Goal: Information Seeking & Learning: Learn about a topic

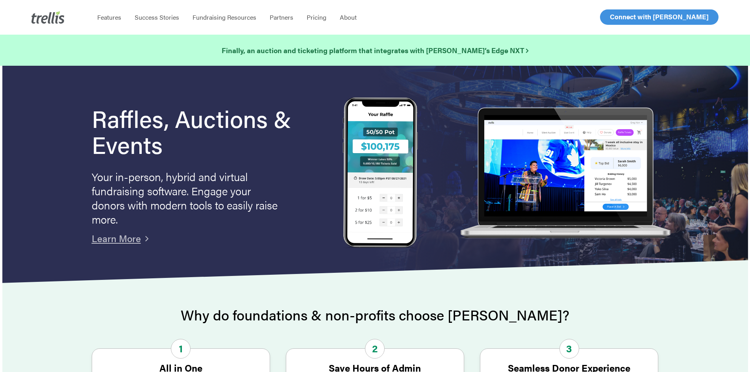
click at [624, 18] on span "Log In" at bounding box center [618, 16] width 19 height 9
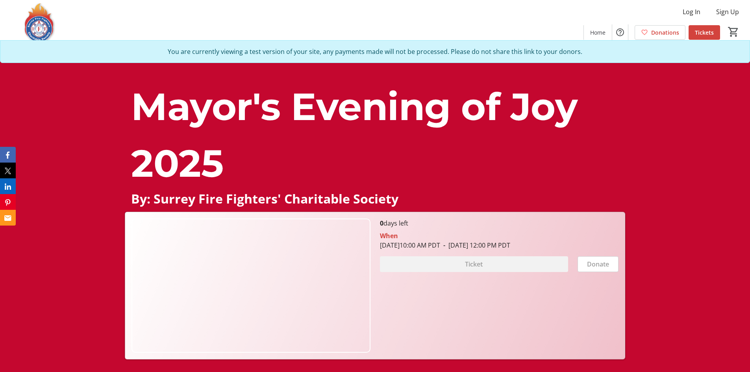
drag, startPoint x: 464, startPoint y: 147, endPoint x: 459, endPoint y: 148, distance: 4.8
click at [464, 148] on p "Mayor's Evening of Joy 2025" at bounding box center [374, 134] width 487 height 113
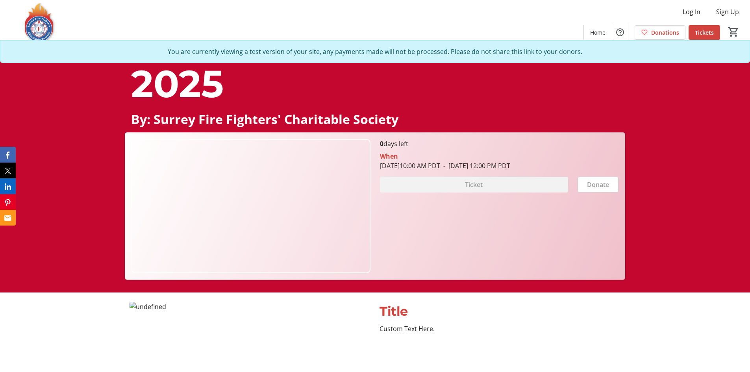
scroll to position [197, 0]
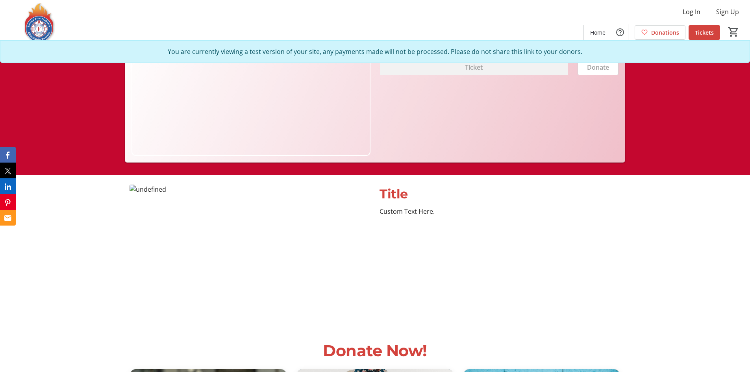
click at [359, 228] on img at bounding box center [249, 252] width 240 height 135
click at [408, 198] on div "Title" at bounding box center [499, 194] width 240 height 19
click at [271, 187] on img at bounding box center [249, 252] width 240 height 135
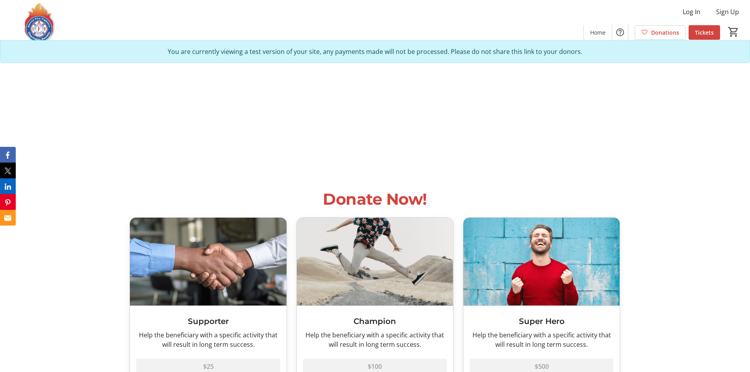
scroll to position [354, 0]
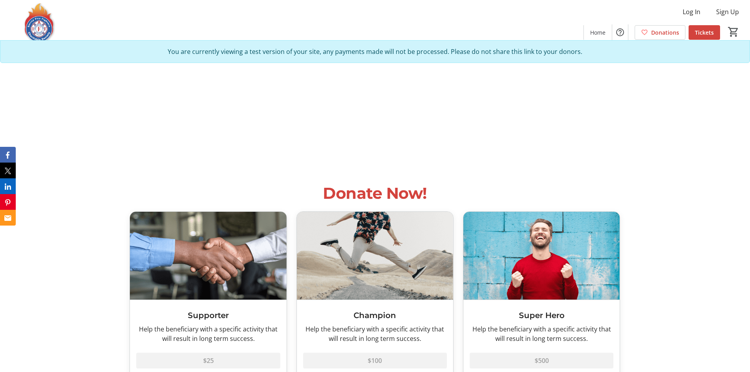
click at [384, 173] on div "Donate Now! Supporter Help the beneficiary with a specific activity that will r…" at bounding box center [375, 295] width 750 height 247
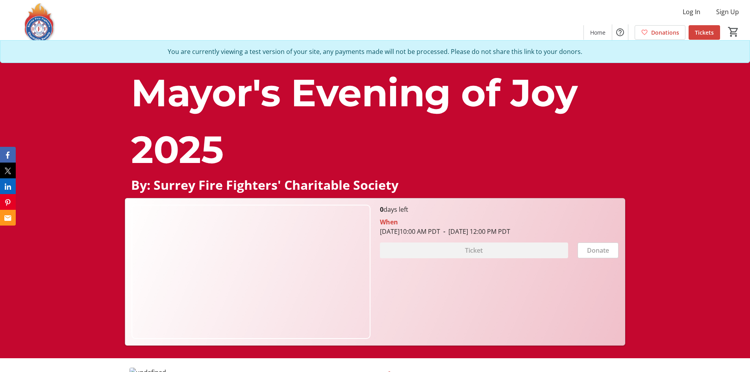
scroll to position [0, 0]
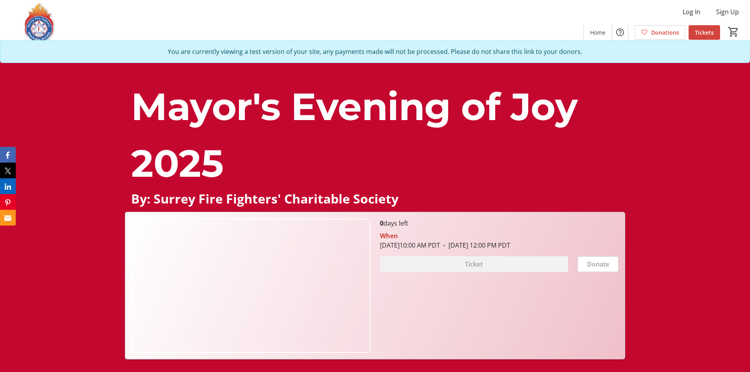
click at [462, 306] on div "0 days left When March 10, 2025 10:00 AM PDT - March 10, 2025 12:00 PM PDT Tick…" at bounding box center [499, 285] width 248 height 134
click at [285, 253] on img at bounding box center [250, 285] width 238 height 134
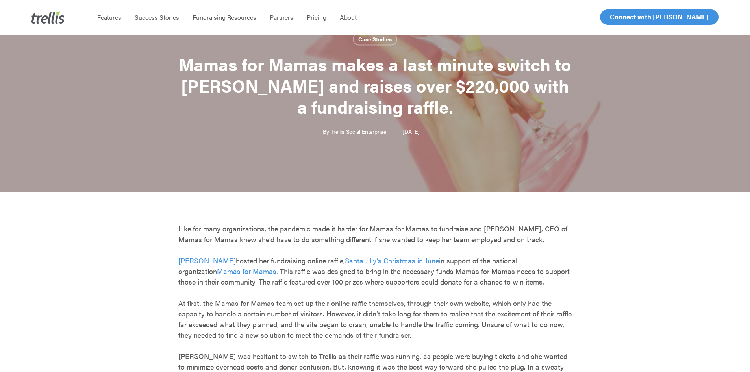
scroll to position [118, 0]
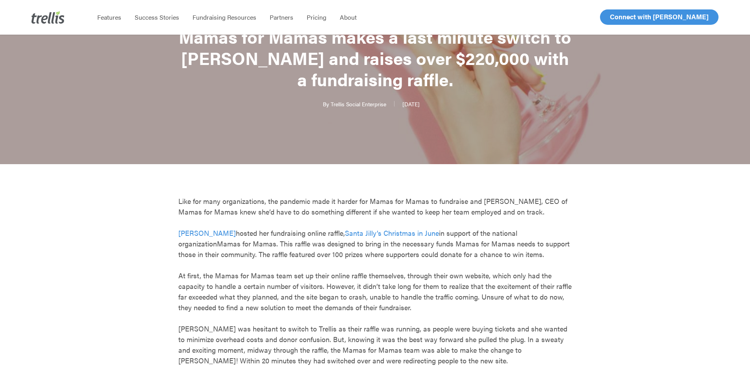
click at [217, 245] on span "Mamas for Mamas" at bounding box center [246, 243] width 59 height 10
click at [400, 233] on span "Santa Jilly’s Christmas in June" at bounding box center [392, 233] width 94 height 10
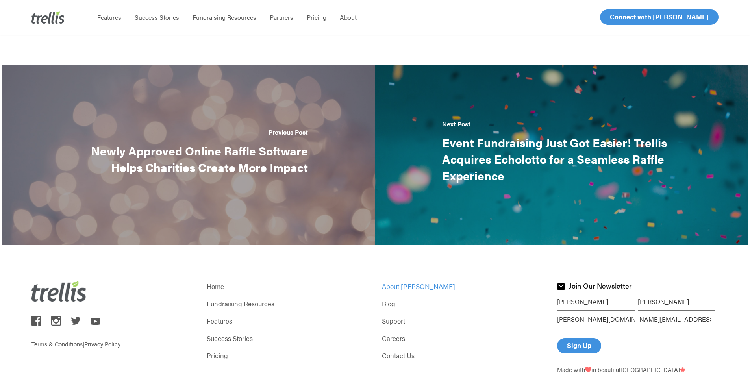
scroll to position [1302, 0]
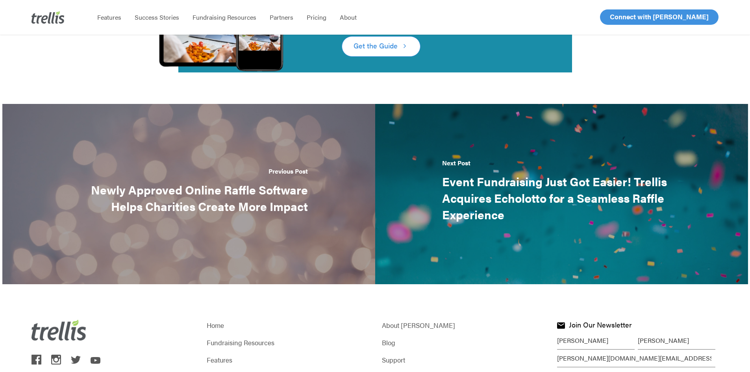
click at [228, 372] on link "Success Stories" at bounding box center [287, 377] width 161 height 11
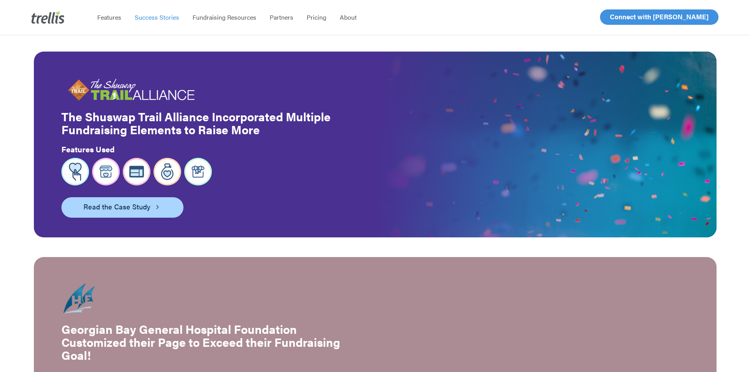
scroll to position [275, 0]
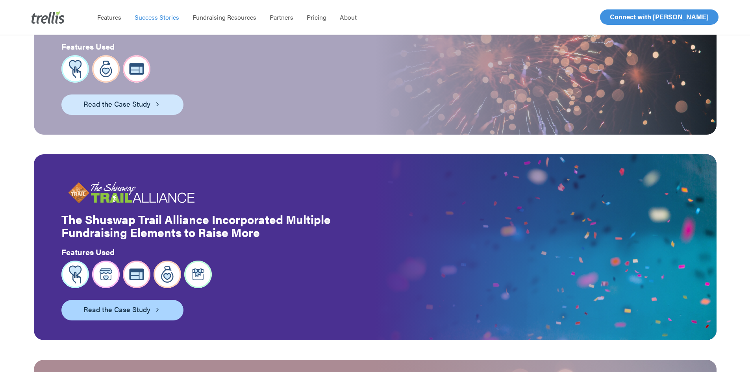
click at [131, 98] on span "Read the Case Study" at bounding box center [116, 103] width 67 height 11
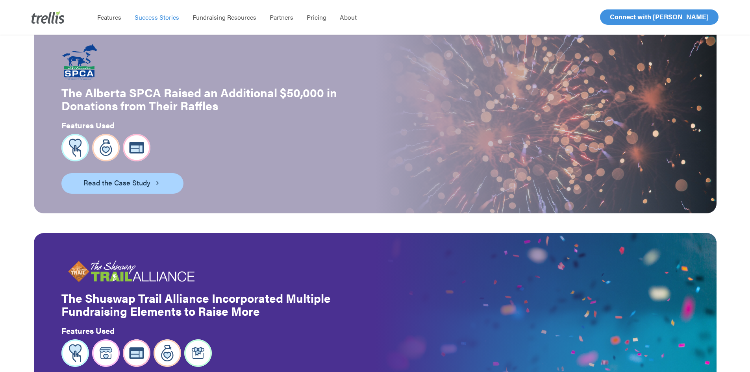
scroll to position [118, 0]
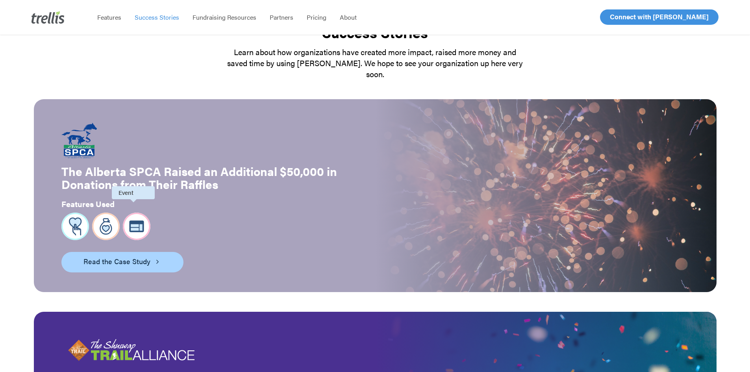
click at [135, 213] on img at bounding box center [137, 227] width 28 height 28
click at [132, 216] on img at bounding box center [137, 227] width 28 height 28
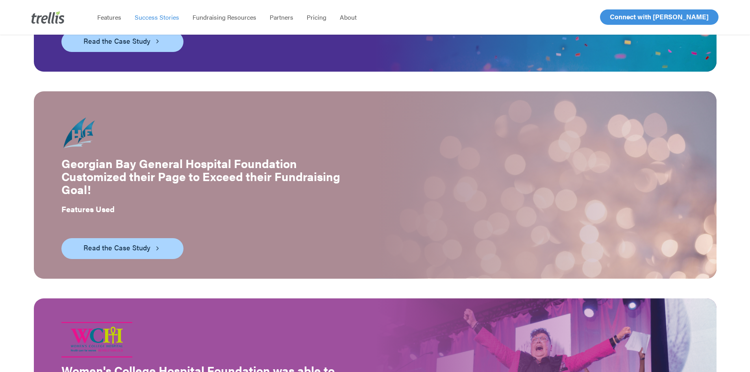
scroll to position [590, 0]
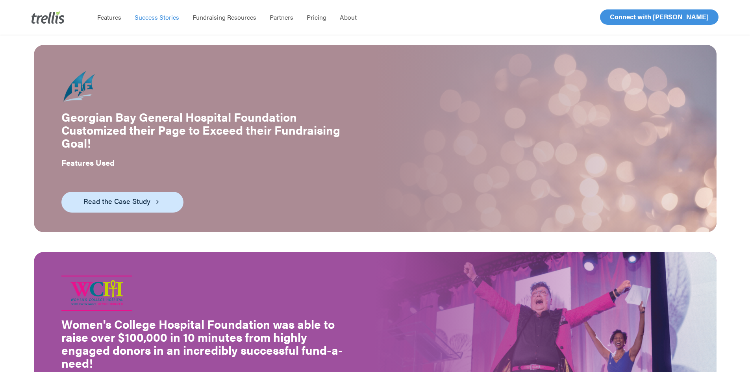
click at [132, 196] on span "Read the Case Study" at bounding box center [116, 201] width 67 height 11
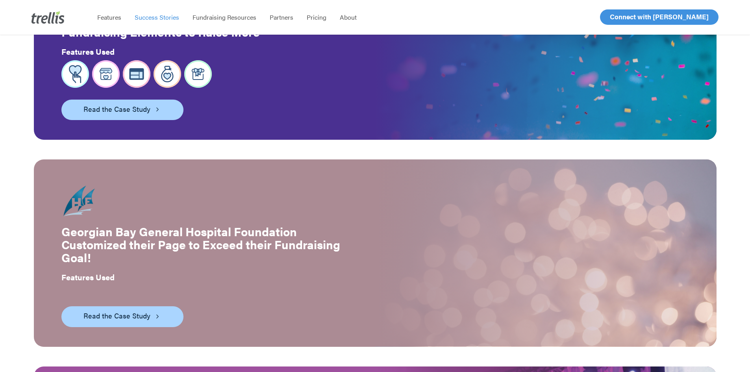
scroll to position [472, 0]
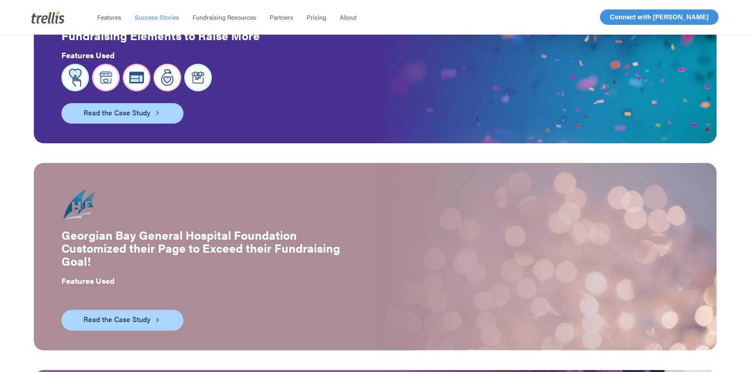
drag, startPoint x: 301, startPoint y: 222, endPoint x: 31, endPoint y: 231, distance: 270.2
click at [34, 231] on div "Georgian Bay General Hospital Foundation Customized their Page to Exceed their …" at bounding box center [204, 256] width 341 height 187
click at [67, 227] on strong "Georgian Bay General Hospital Foundation Customized their Page to Exceed their …" at bounding box center [200, 247] width 279 height 43
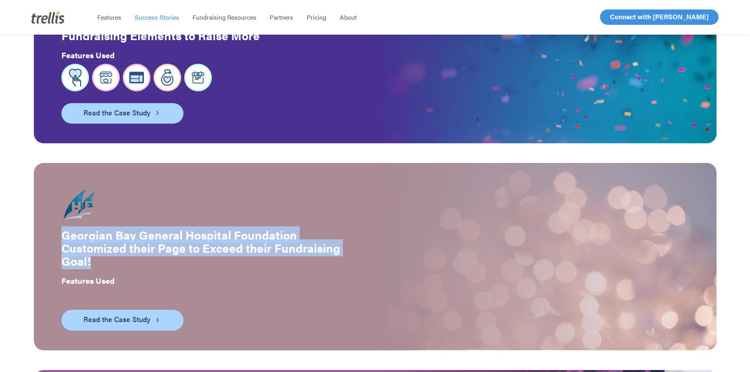
click at [67, 227] on strong "Georgian Bay General Hospital Foundation Customized their Page to Exceed their …" at bounding box center [200, 247] width 279 height 43
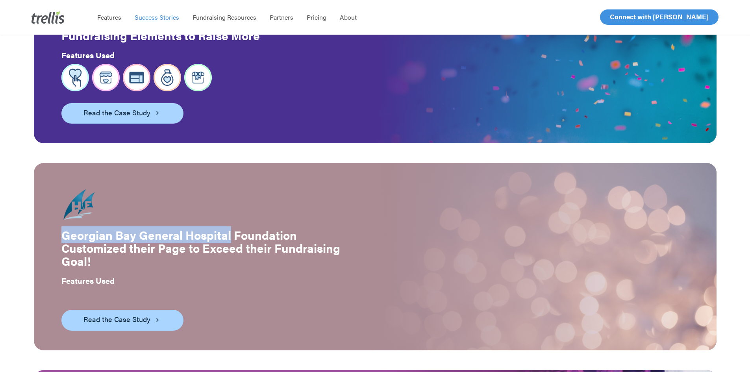
drag, startPoint x: 59, startPoint y: 226, endPoint x: 227, endPoint y: 226, distance: 167.7
click at [227, 226] on strong "Georgian Bay General Hospital Foundation Customized their Page to Exceed their …" at bounding box center [200, 247] width 279 height 43
copy strong "Georgian Bay General Hospital"
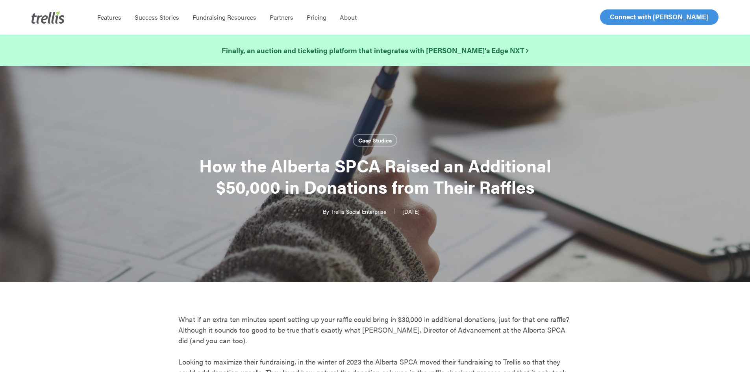
scroll to position [197, 0]
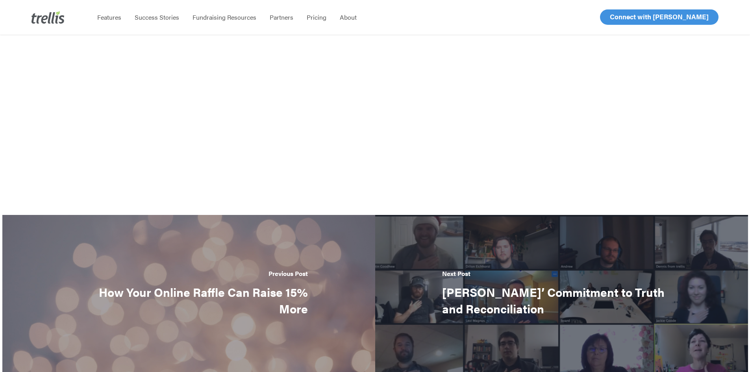
scroll to position [1181, 0]
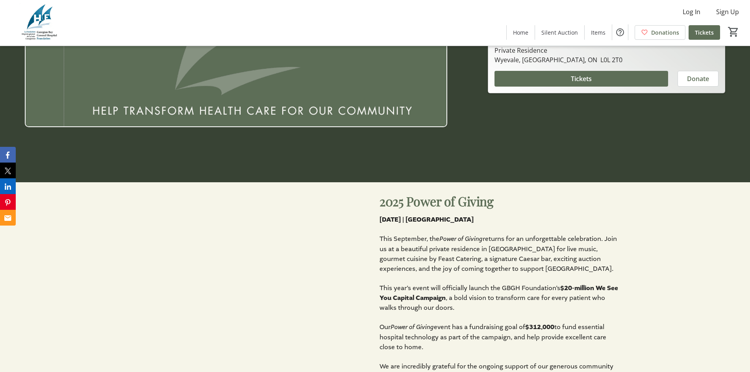
scroll to position [39, 0]
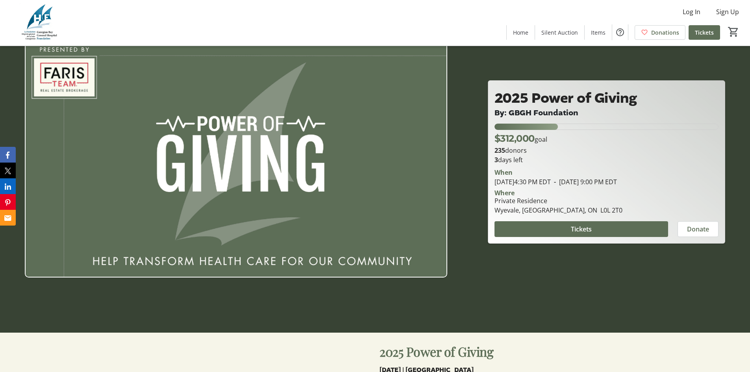
click at [505, 294] on div at bounding box center [375, 147] width 750 height 372
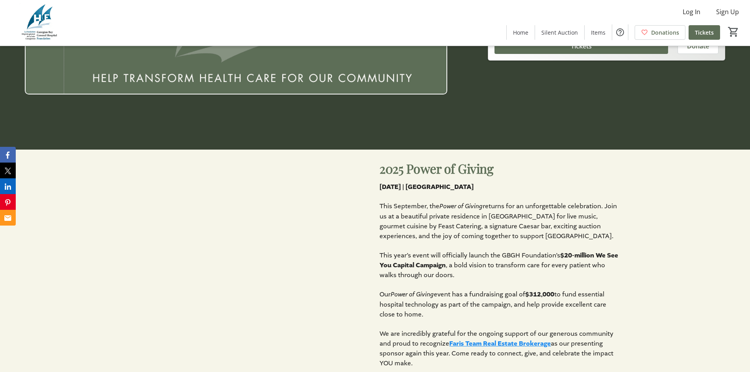
scroll to position [236, 0]
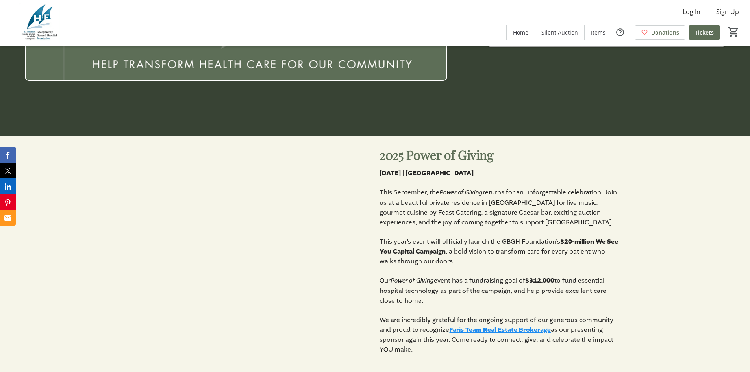
click at [644, 213] on div "2025 Power of Giving [DATE] | [GEOGRAPHIC_DATA] This September, the Power of Gi…" at bounding box center [375, 250] width 750 height 228
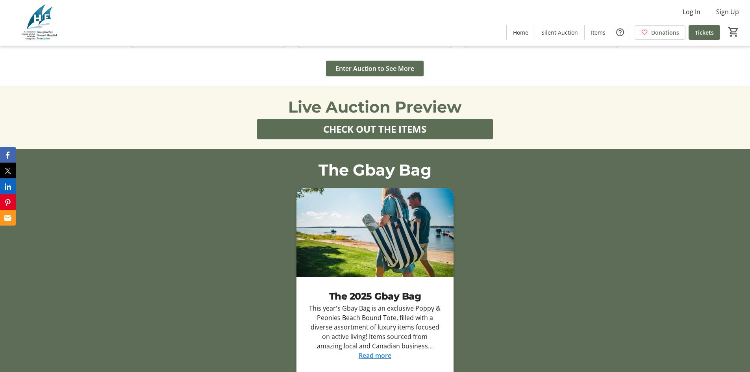
scroll to position [1141, 0]
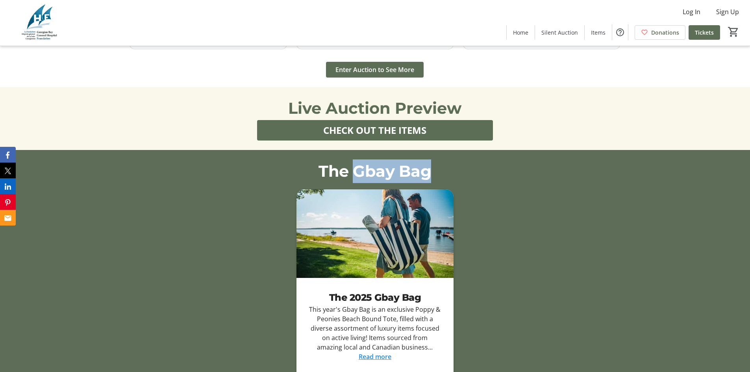
drag, startPoint x: 353, startPoint y: 177, endPoint x: 457, endPoint y: 180, distance: 104.3
click at [457, 180] on p "The Gbay Bag" at bounding box center [374, 171] width 490 height 24
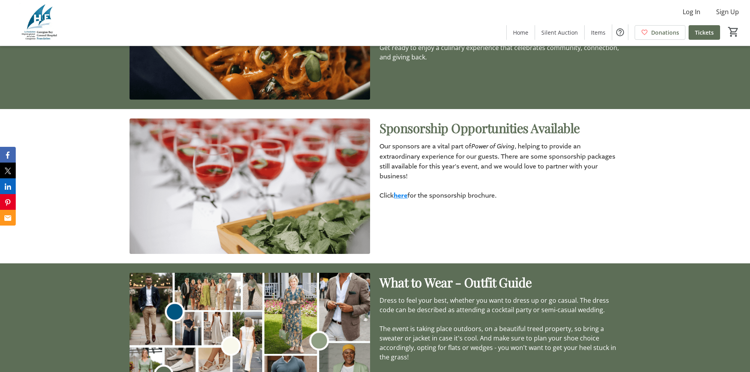
scroll to position [2519, 0]
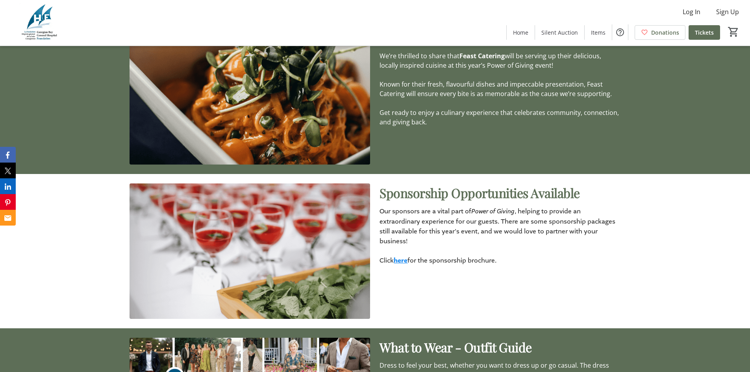
click at [588, 207] on span ", helping to provide an extraordinary experience for our guests. There are some…" at bounding box center [497, 226] width 236 height 38
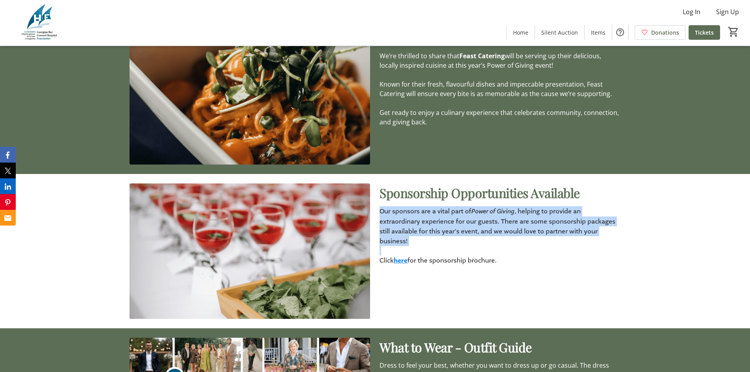
click at [588, 207] on span ", helping to provide an extraordinary experience for our guests. There are some…" at bounding box center [497, 226] width 236 height 38
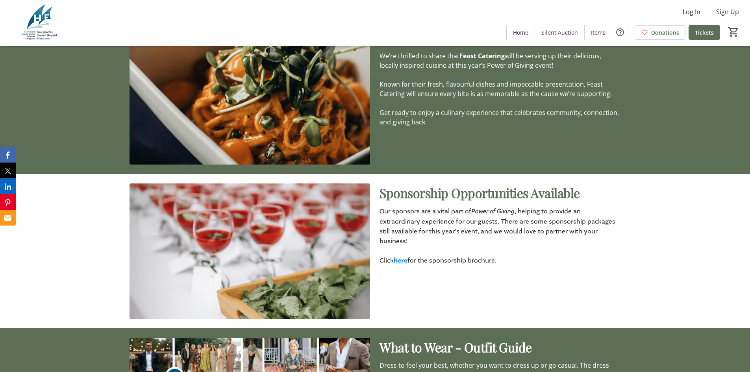
click at [557, 255] on p "Click here for the sponsorship brochure." at bounding box center [499, 260] width 240 height 10
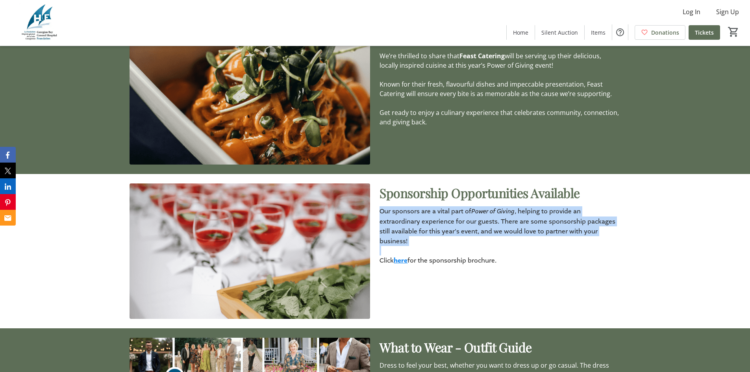
drag, startPoint x: 470, startPoint y: 205, endPoint x: 380, endPoint y: 175, distance: 95.1
click at [380, 206] on div "Our sponsors are a vital part of Power of Giving , helping to provide an extrao…" at bounding box center [499, 235] width 240 height 59
copy p "Our sponsors are a vital part of Power of Giving , helping to provide an extrao…"
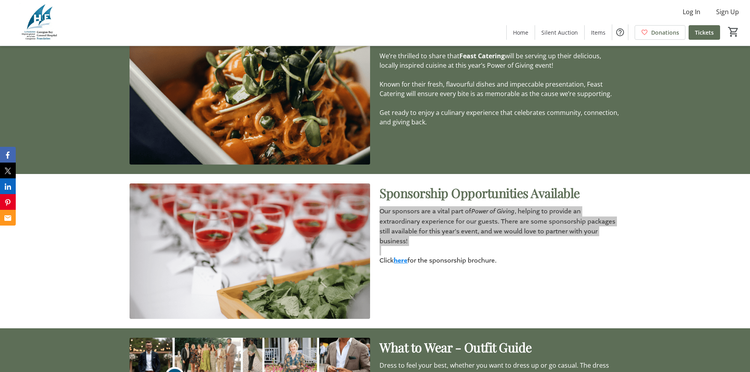
scroll to position [2755, 0]
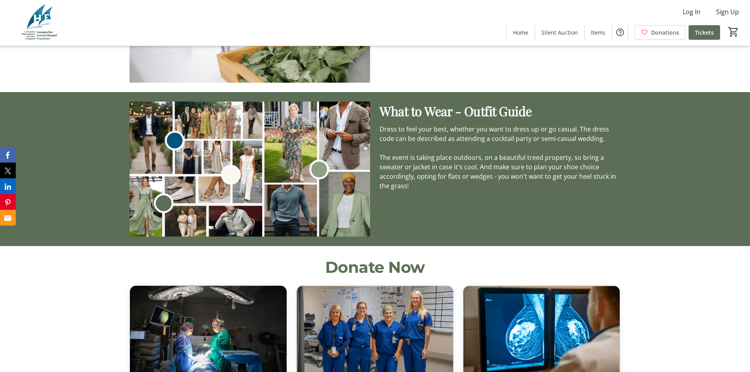
click at [428, 153] on span "The event is taking place outdoors, on a beautiful treed property, so bring a s…" at bounding box center [497, 171] width 237 height 37
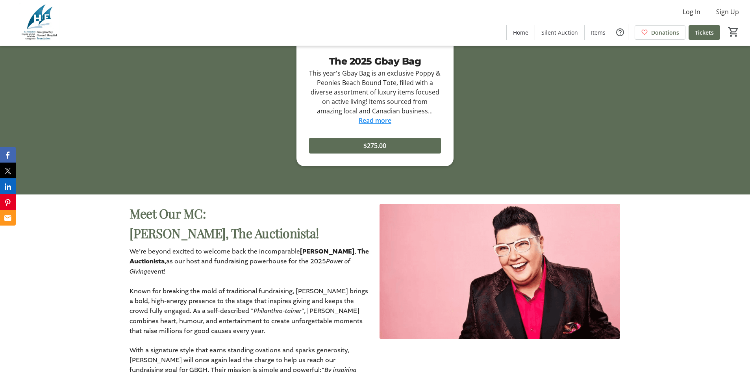
scroll to position [1338, 0]
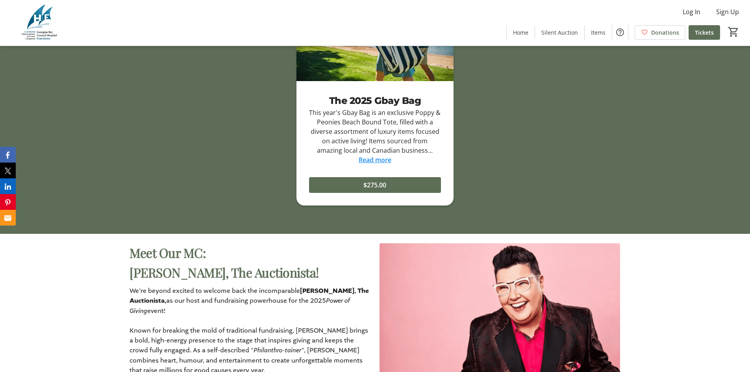
click at [327, 272] on p "Layne, The Auctionista!" at bounding box center [249, 273] width 240 height 20
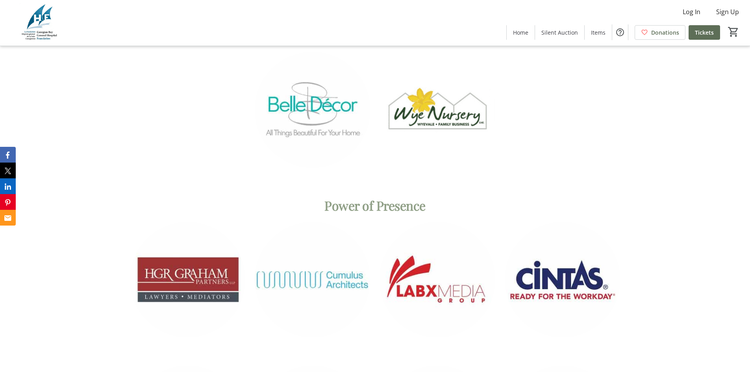
scroll to position [4054, 0]
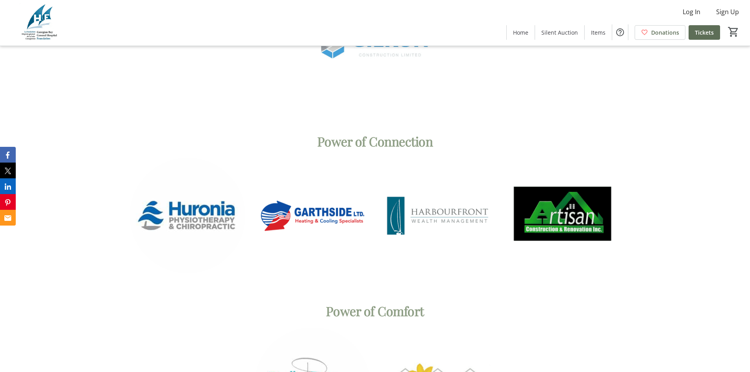
click at [152, 48] on div at bounding box center [375, 60] width 500 height 144
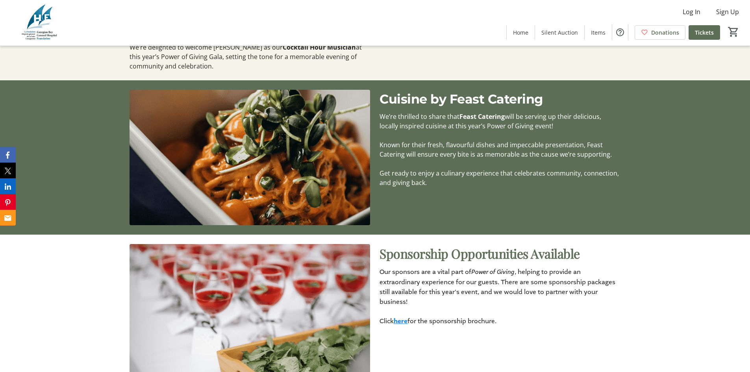
scroll to position [2361, 0]
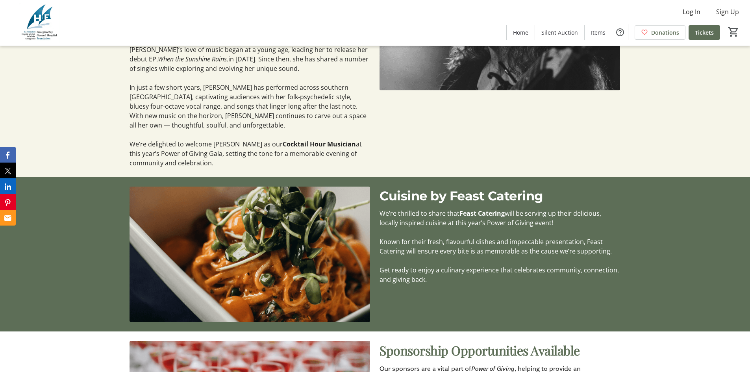
click at [640, 218] on div "Cuisine by Feast Catering We’re thrilled to share that Feast Catering will be s…" at bounding box center [375, 254] width 750 height 154
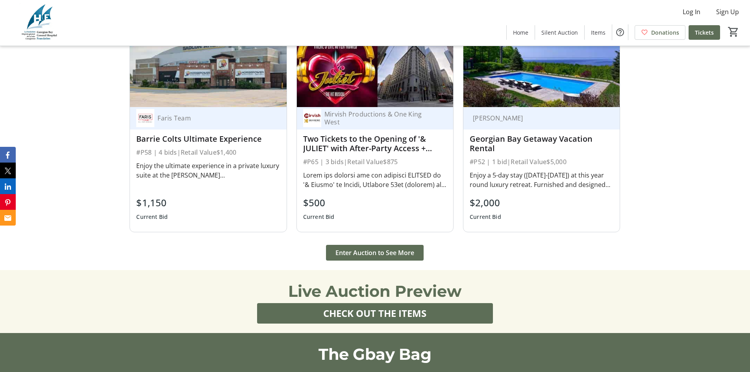
scroll to position [945, 0]
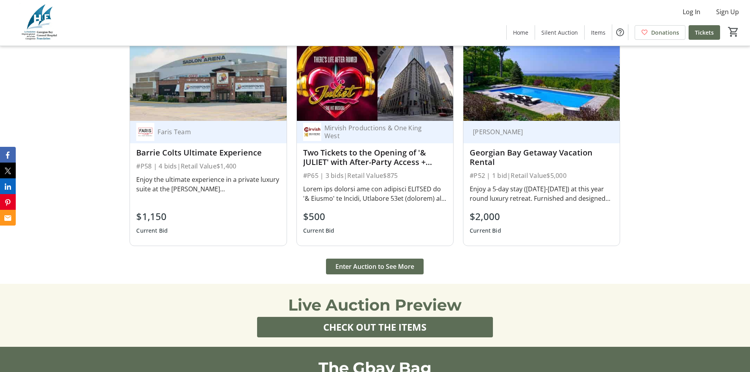
click at [646, 187] on div "Online Auction Sabrina Staunton 7-Day Florida Getaway #P55 | 0 bids | Retail Va…" at bounding box center [375, 32] width 750 height 504
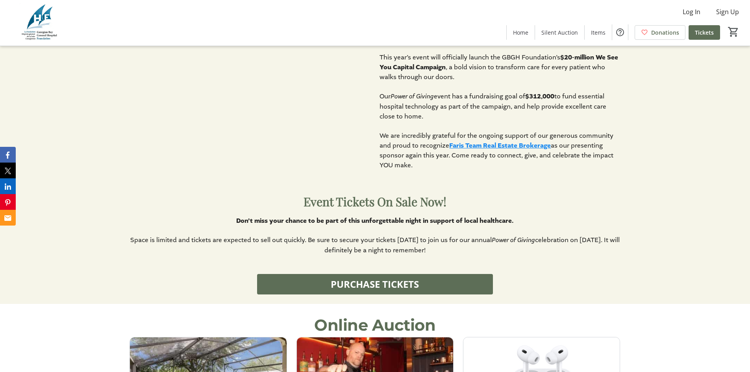
scroll to position [433, 0]
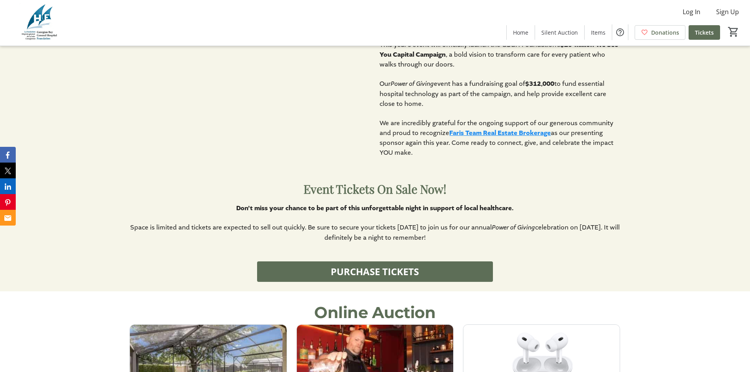
click at [667, 165] on div "2025 Power of Giving Saturday, September 13th | Tiny Township This September, t…" at bounding box center [375, 53] width 750 height 228
click at [580, 219] on p at bounding box center [374, 217] width 490 height 9
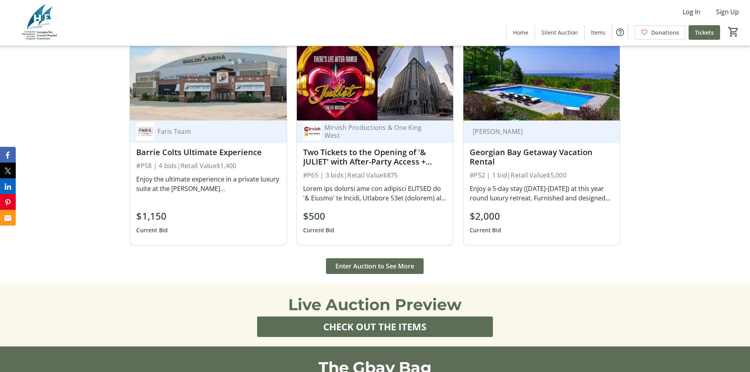
scroll to position [1102, 0]
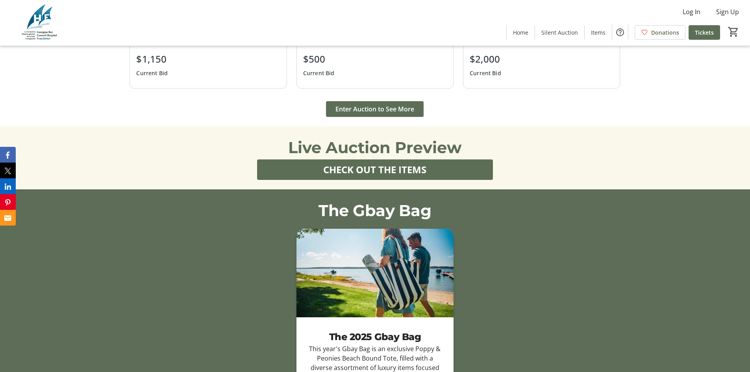
click at [567, 294] on div "The 2025 Gbay Bag This year's Gbay Bag is an exclusive Poppy & Peonies Beach Bo…" at bounding box center [375, 345] width 500 height 232
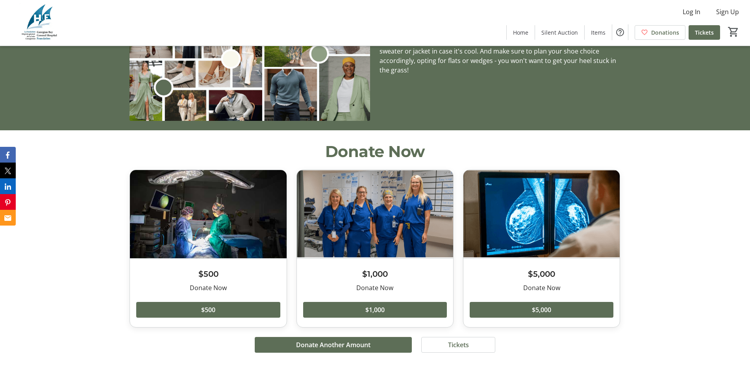
scroll to position [2873, 0]
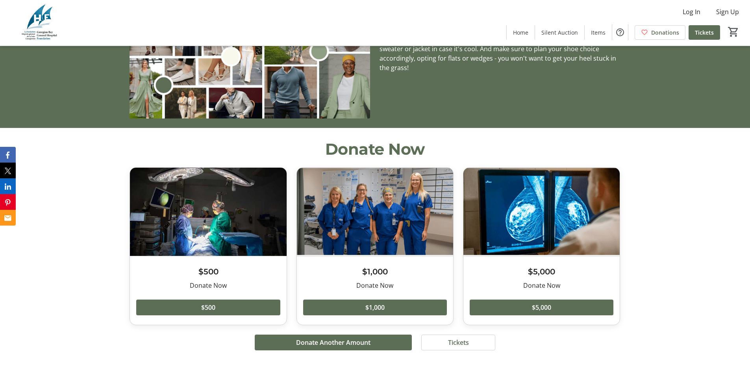
click at [634, 281] on div "Donate Now $500 Donate Now Read more Donate Now $500 $1,000 Donate Now Read mor…" at bounding box center [375, 247] width 750 height 238
click at [538, 168] on img at bounding box center [541, 212] width 156 height 88
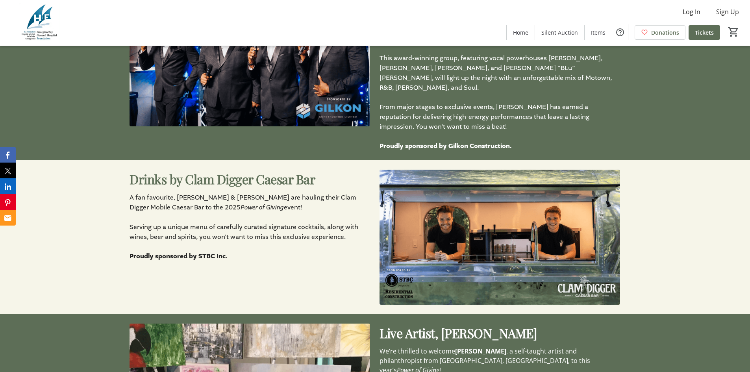
scroll to position [1810, 0]
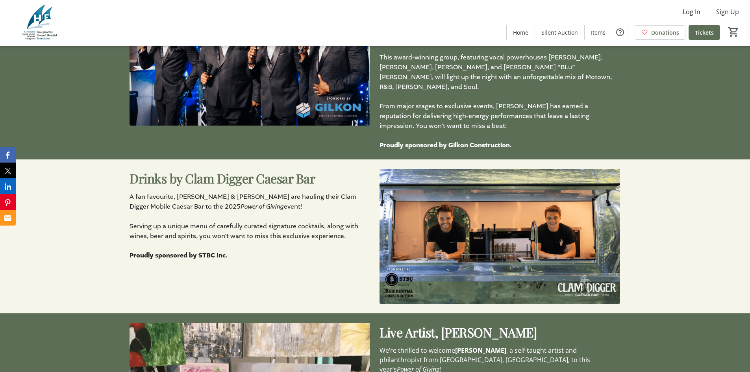
click at [297, 241] on p at bounding box center [249, 245] width 240 height 9
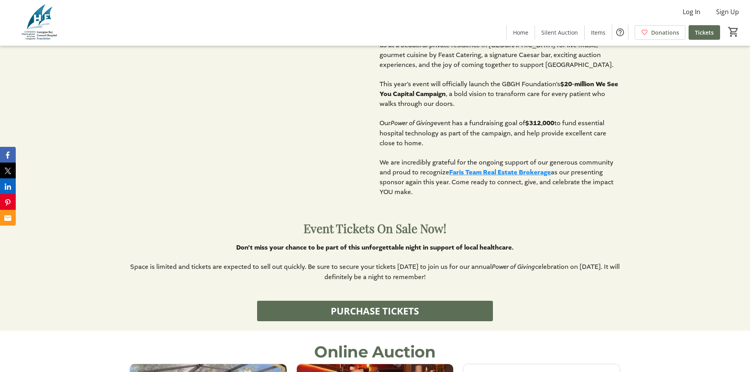
scroll to position [354, 0]
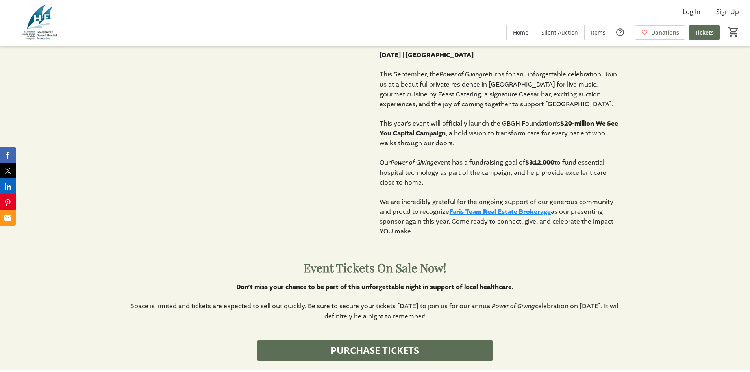
click at [430, 89] on p "This September, the Power of Giving returns for an unforgettable celebration. J…" at bounding box center [499, 89] width 240 height 40
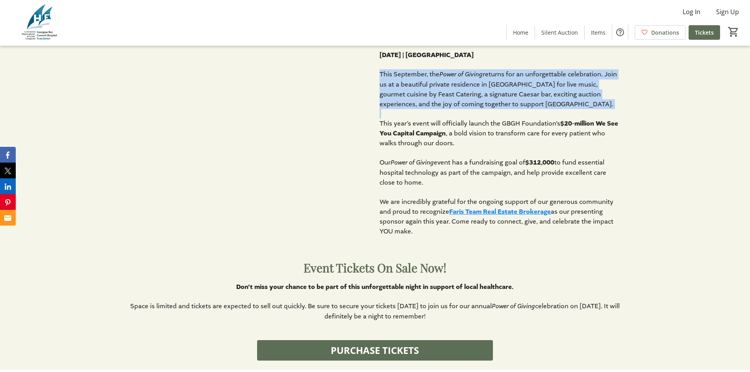
drag, startPoint x: 378, startPoint y: 74, endPoint x: 664, endPoint y: 116, distance: 289.5
click at [664, 116] on div "2025 Power of Giving Saturday, September 13th | Tiny Township This September, t…" at bounding box center [375, 132] width 750 height 228
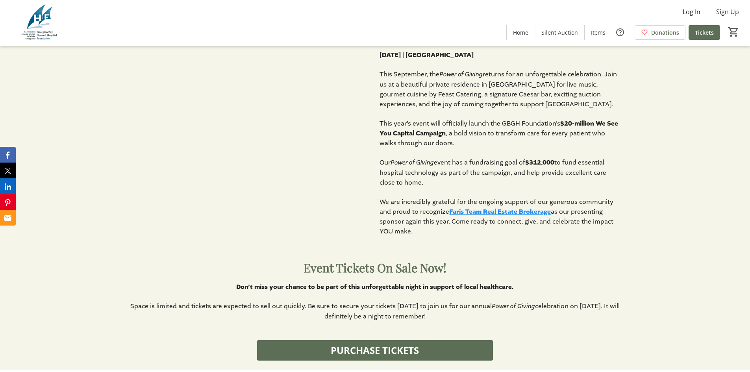
scroll to position [236, 0]
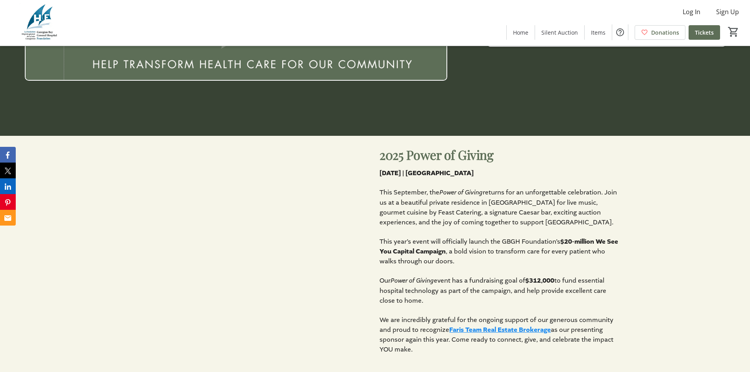
drag, startPoint x: 538, startPoint y: 177, endPoint x: 543, endPoint y: 241, distance: 63.9
click at [538, 177] on p "Saturday, September 13th | Tiny Township" at bounding box center [499, 173] width 240 height 10
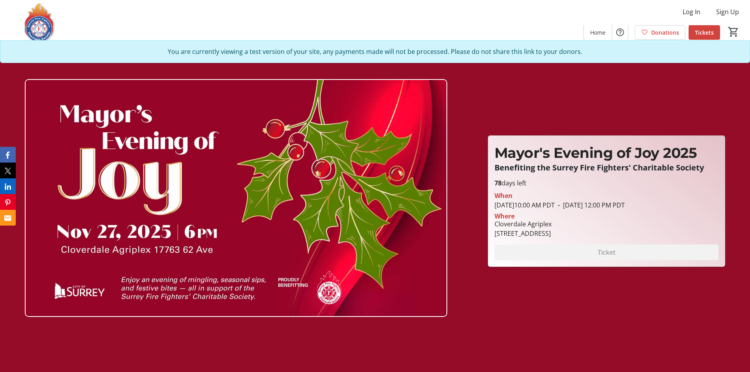
click at [580, 268] on div "Mayor's Evening of Joy 2025 Benefiting the Surrey Fire Fighters' Charitable Soc…" at bounding box center [375, 193] width 740 height 313
click at [578, 259] on div "Ticket" at bounding box center [606, 252] width 224 height 16
drag, startPoint x: 495, startPoint y: 233, endPoint x: 656, endPoint y: 232, distance: 161.4
click at [656, 232] on div "Cloverdale Agriplex 17763 62 Avenue, Surrey, BC V3S 1W8" at bounding box center [606, 228] width 233 height 19
copy div "[STREET_ADDRESS]"
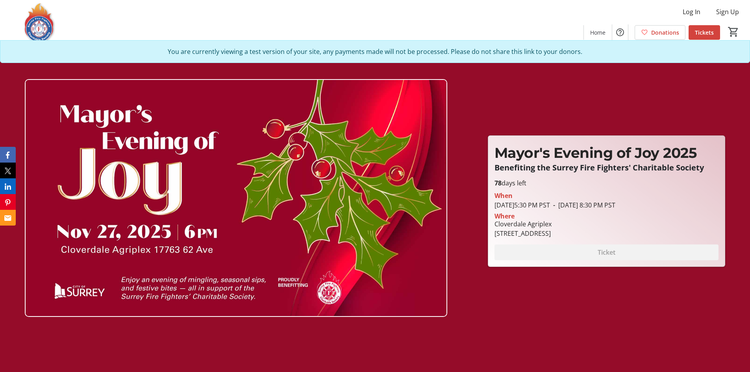
click at [533, 319] on div "Mayor's Evening of Joy 2025 Benefiting the Surrey Fire Fighters' Charitable Soc…" at bounding box center [375, 193] width 740 height 313
click at [542, 93] on div "Mayor's Evening of Joy 2025 Benefiting the Surrey Fire Fighters' Charitable Soc…" at bounding box center [375, 193] width 740 height 313
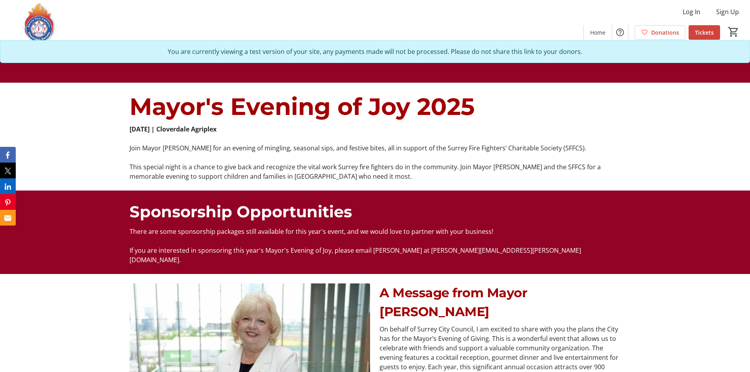
scroll to position [275, 0]
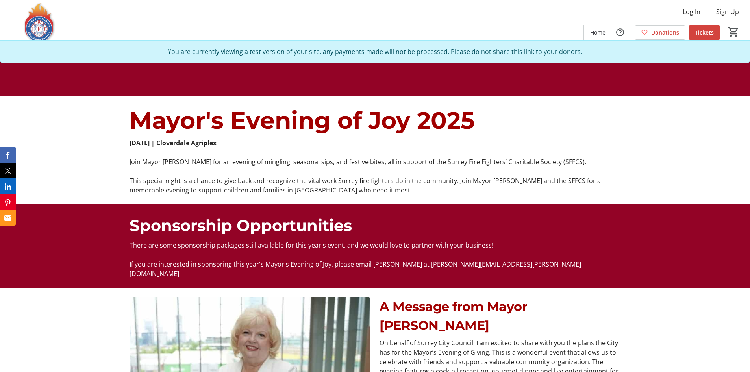
click at [252, 166] on p at bounding box center [374, 170] width 490 height 9
click at [355, 161] on p "Join Mayor [PERSON_NAME] for an evening of mingling, seasonal sips, and festive…" at bounding box center [374, 161] width 490 height 9
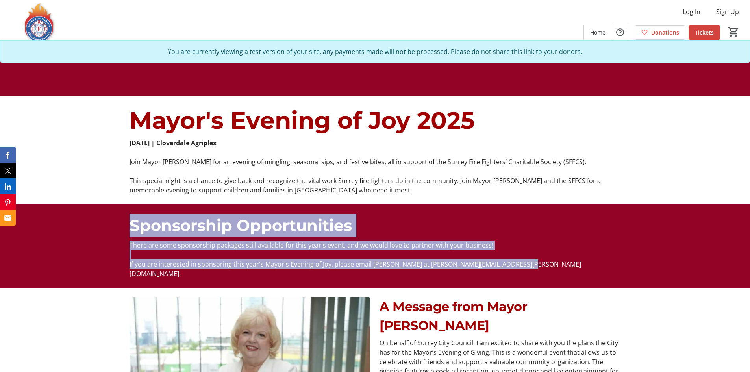
drag, startPoint x: 131, startPoint y: 222, endPoint x: 572, endPoint y: 266, distance: 442.9
click at [572, 266] on div "Sponsorship Opportunities There are some sponsorship packages still available f…" at bounding box center [374, 246] width 490 height 65
click at [572, 266] on p "If you are interested in sponsoring this year's Mayor's Evening of Joy, please …" at bounding box center [374, 268] width 490 height 19
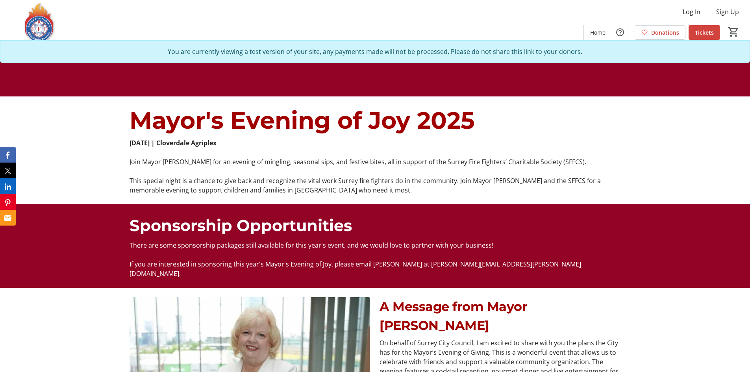
click at [233, 259] on p "If you are interested in sponsoring this year's Mayor's Evening of Joy, please …" at bounding box center [374, 268] width 490 height 19
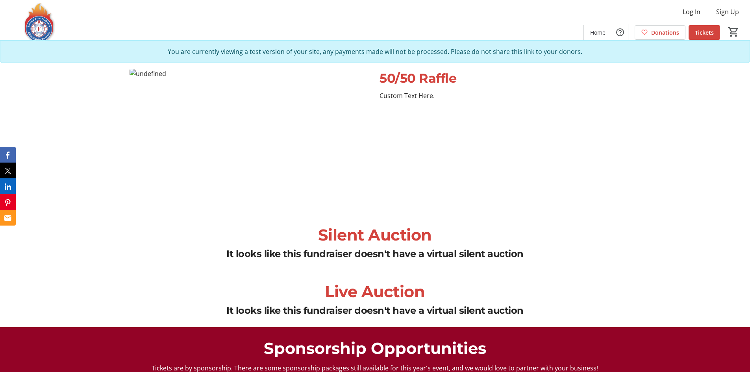
scroll to position [984, 0]
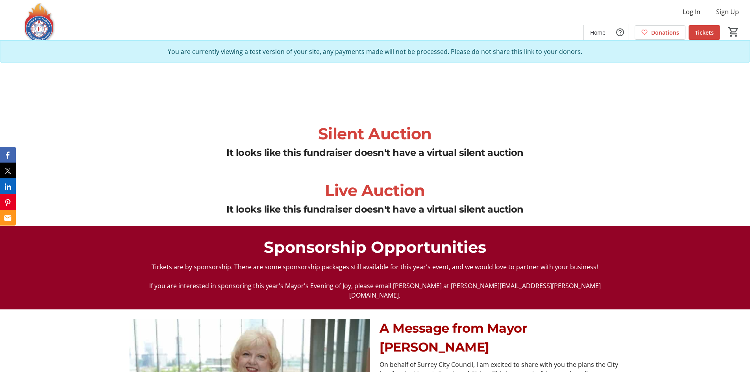
click at [704, 179] on div "Live Auction It looks like this fundraiser doesn't have a virtual silent auction" at bounding box center [375, 197] width 750 height 57
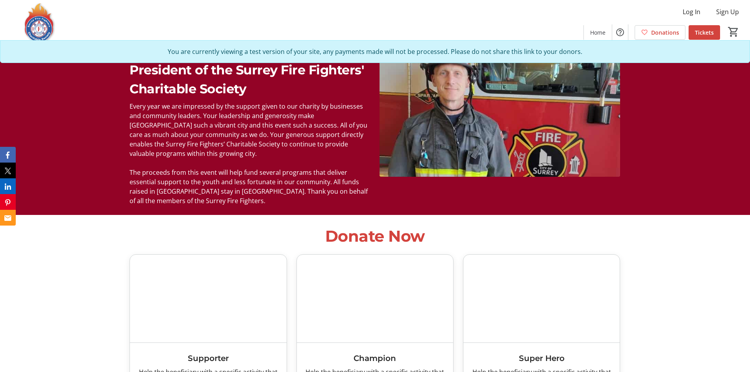
scroll to position [1350, 0]
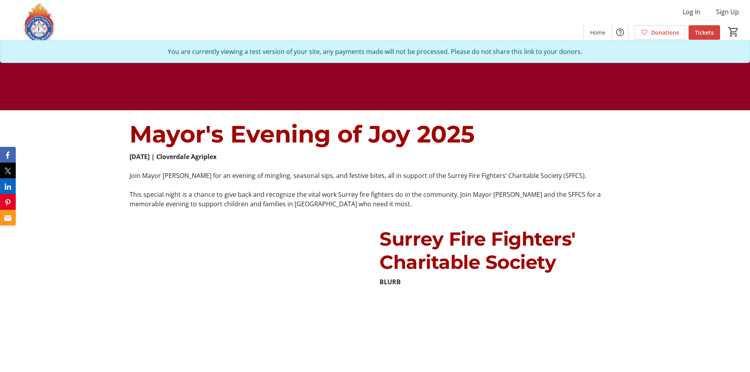
scroll to position [275, 0]
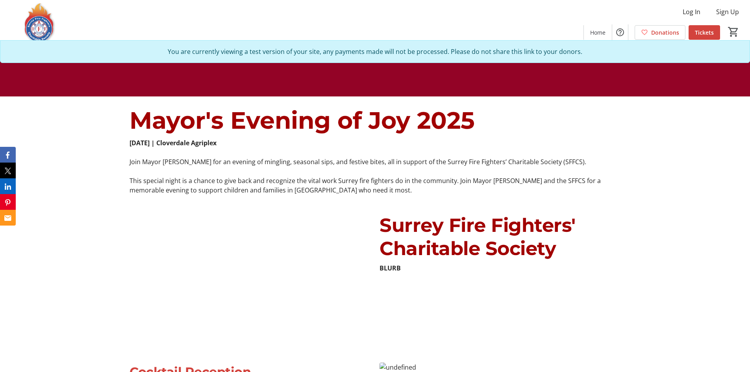
click at [436, 206] on div "Surrey Fire Fighters' Charitable Society BLURB" at bounding box center [375, 278] width 750 height 149
click at [398, 266] on strong "BLURB" at bounding box center [389, 268] width 21 height 9
click at [394, 269] on strong "BLURB" at bounding box center [389, 268] width 21 height 9
